Goal: Information Seeking & Learning: Learn about a topic

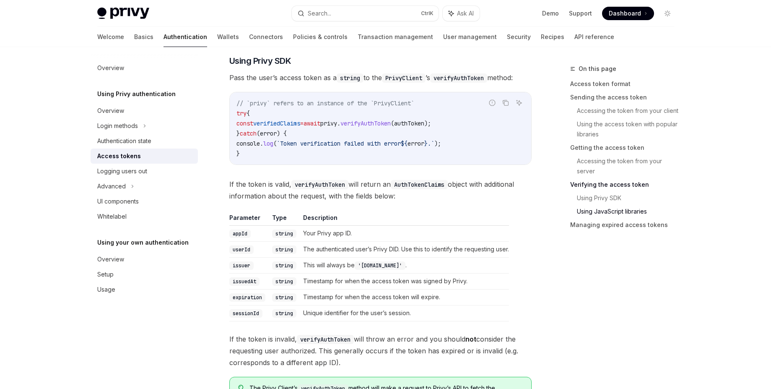
scroll to position [1972, 0]
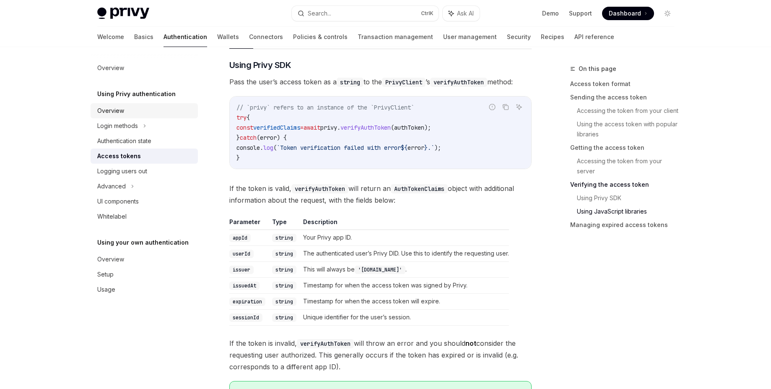
click at [94, 107] on link "Overview" at bounding box center [144, 110] width 107 height 15
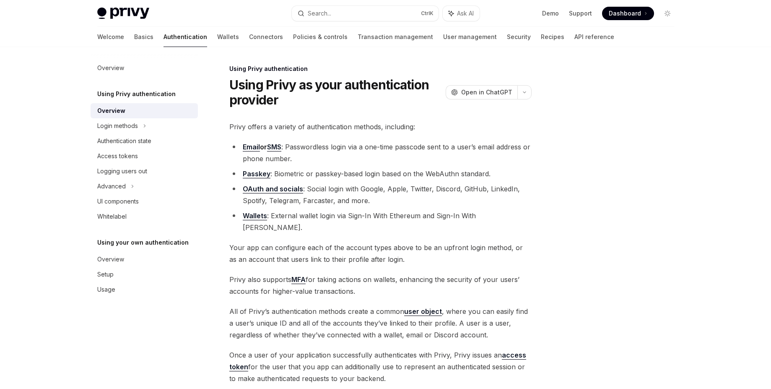
scroll to position [108, 0]
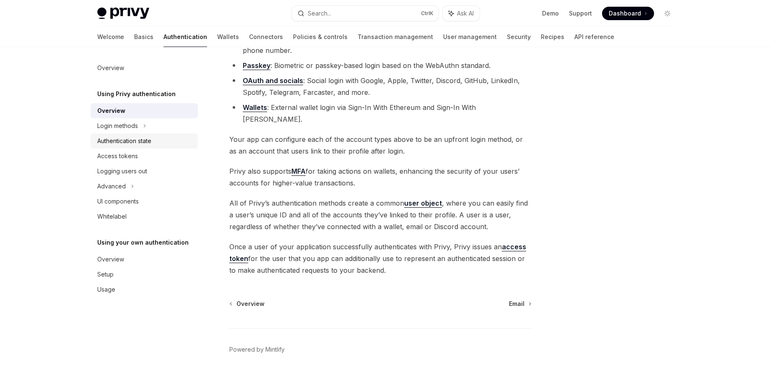
click at [117, 138] on div "Authentication state" at bounding box center [124, 141] width 54 height 10
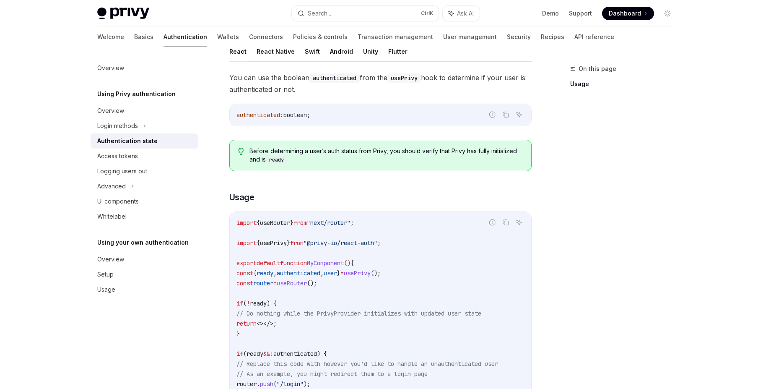
scroll to position [326, 0]
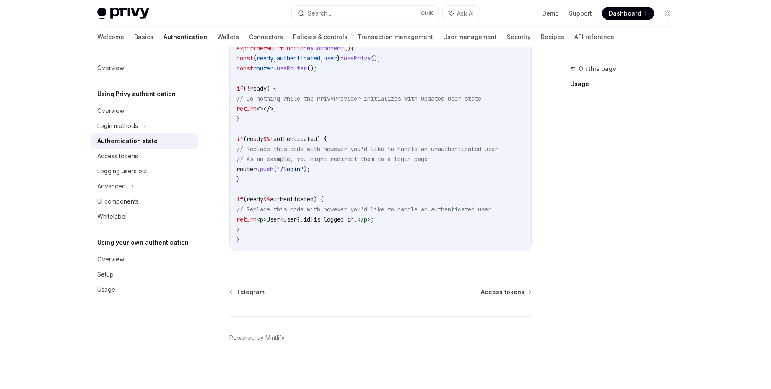
click at [140, 148] on link "Authentication state" at bounding box center [144, 140] width 107 height 15
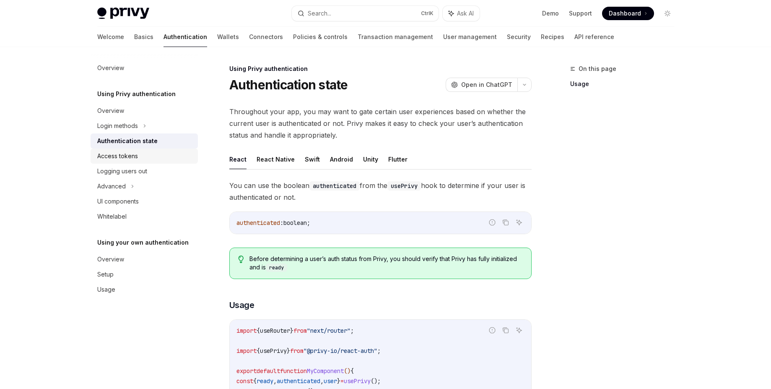
click at [118, 156] on div "Access tokens" at bounding box center [117, 156] width 41 height 10
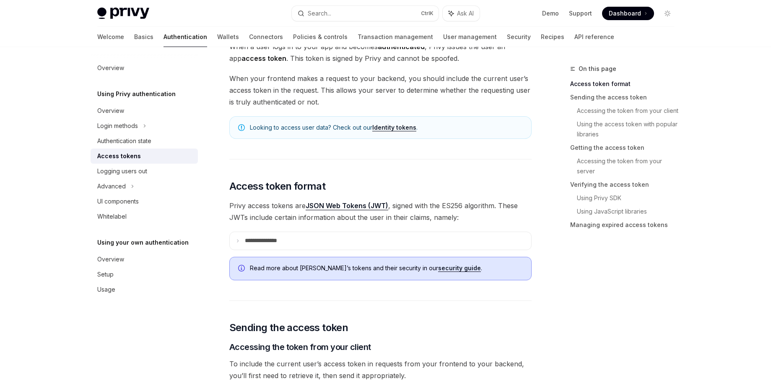
scroll to position [66, 0]
click at [264, 245] on summary "**********" at bounding box center [380, 240] width 301 height 18
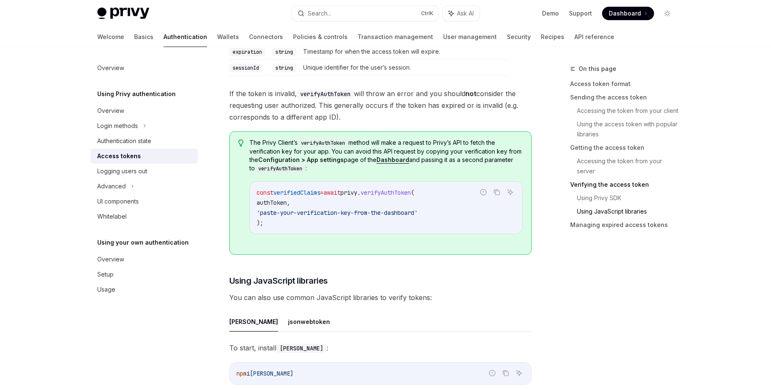
scroll to position [1848, 0]
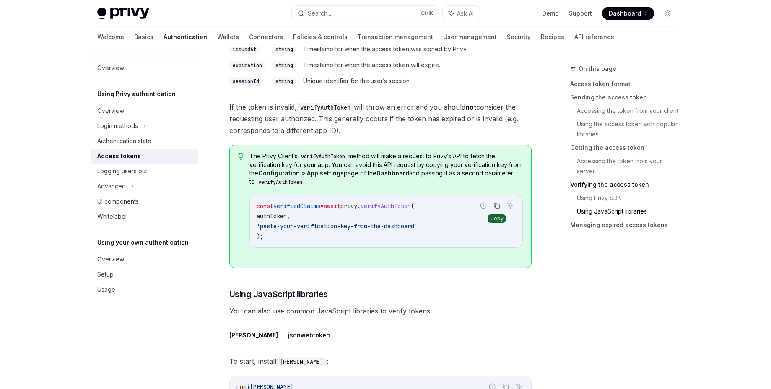
click at [499, 205] on icon "Copy the contents from the code block" at bounding box center [497, 205] width 7 height 7
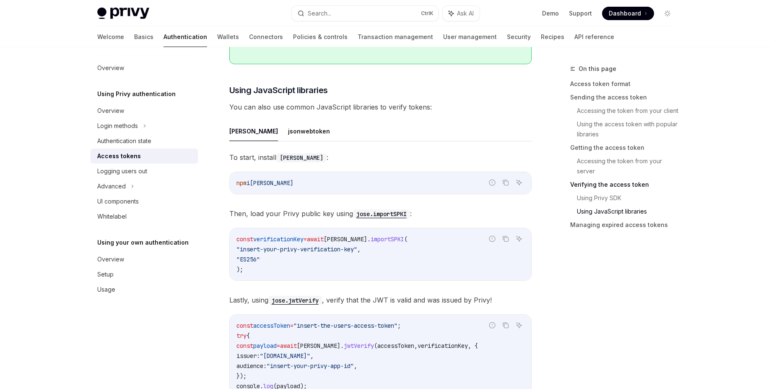
scroll to position [2053, 0]
click at [288, 127] on button "jsonwebtoken" at bounding box center [309, 130] width 42 height 20
type textarea "*"
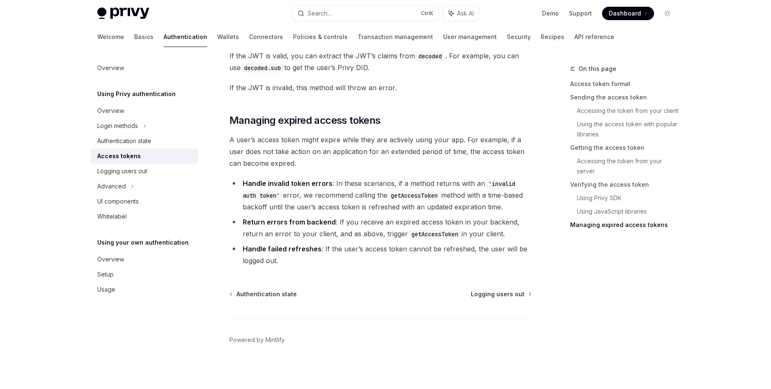
scroll to position [2476, 0]
